Goal: Subscribe to service/newsletter

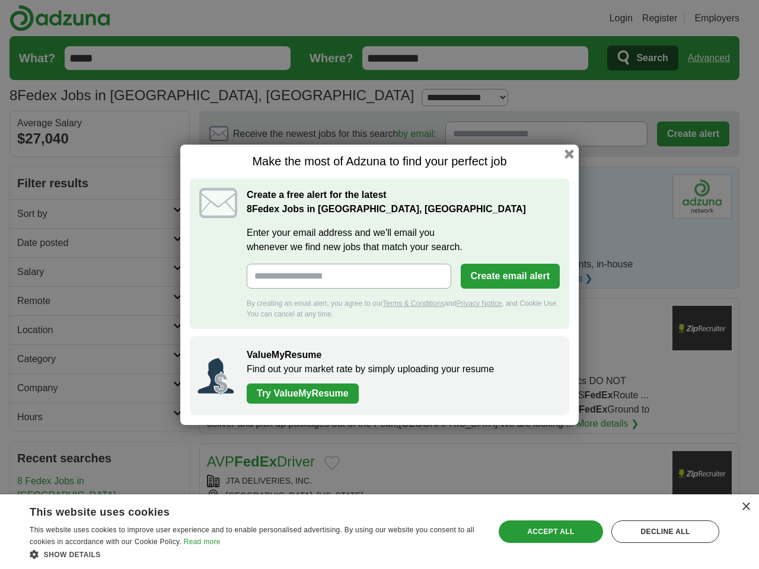
click at [380, 285] on input "Enter your email address and we'll email you whenever we find new jobs that mat…" at bounding box center [349, 276] width 205 height 25
click at [510, 276] on button "Create email alert" at bounding box center [510, 276] width 99 height 25
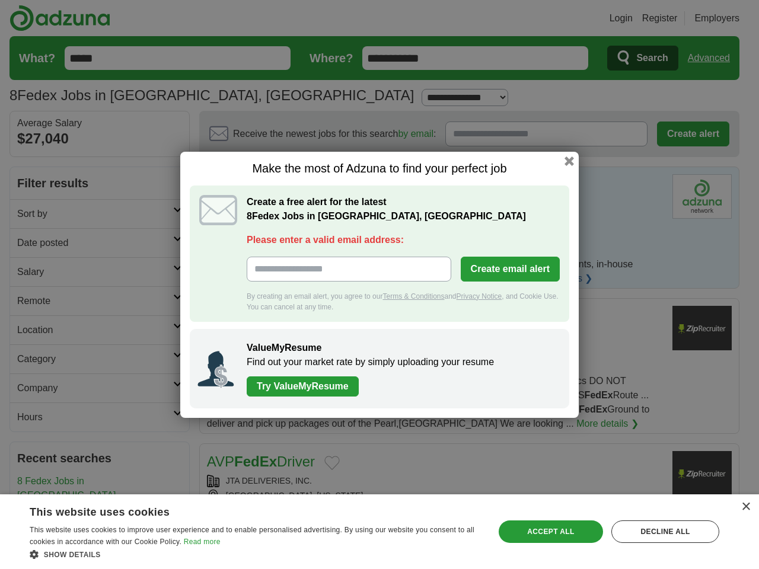
click at [569, 154] on div "Make the most of Adzuna to find your perfect job Create a free alert for the la…" at bounding box center [379, 285] width 399 height 266
click at [745, 507] on div "×" at bounding box center [745, 507] width 9 height 9
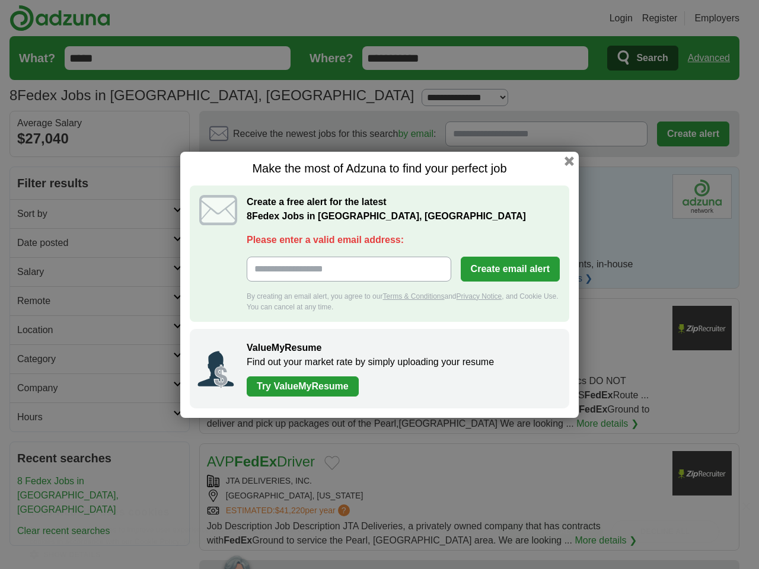
click at [551, 532] on div "Make the most of Adzuna to find your perfect job Create a free alert for the la…" at bounding box center [379, 284] width 759 height 569
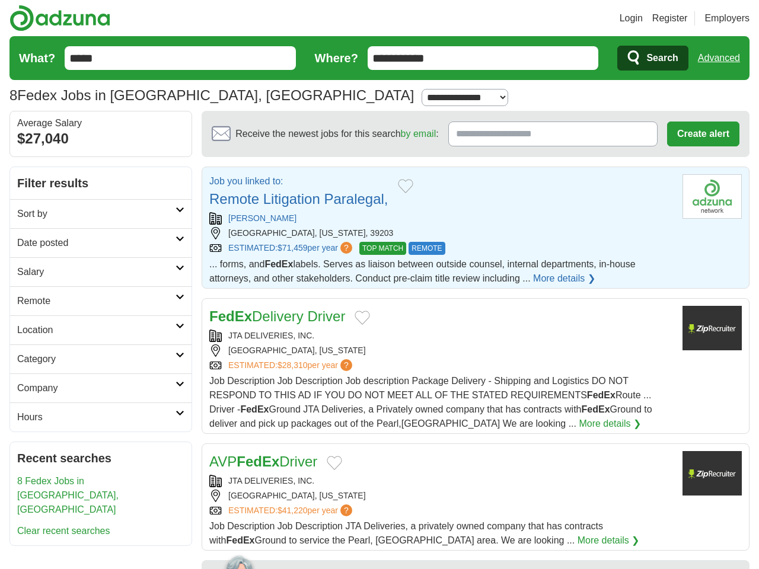
click at [665, 532] on article "AVP FedEx Driver JTA DELIVERIES, INC. [GEOGRAPHIC_DATA], [US_STATE] ESTIMATED: …" at bounding box center [476, 497] width 548 height 107
